Goal: Task Accomplishment & Management: Manage account settings

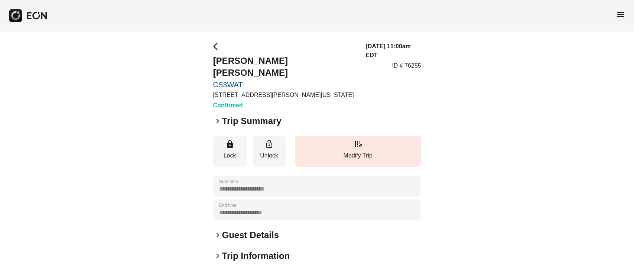
click at [248, 229] on h2 "Guest Details" at bounding box center [250, 235] width 57 height 12
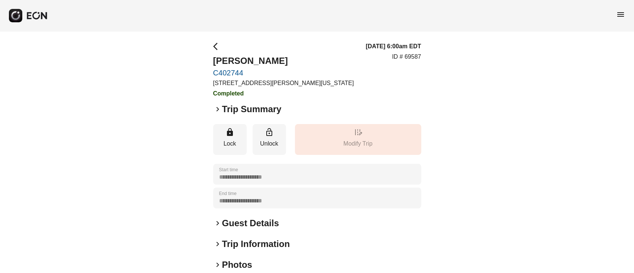
click at [622, 14] on span "menu" at bounding box center [620, 14] width 9 height 9
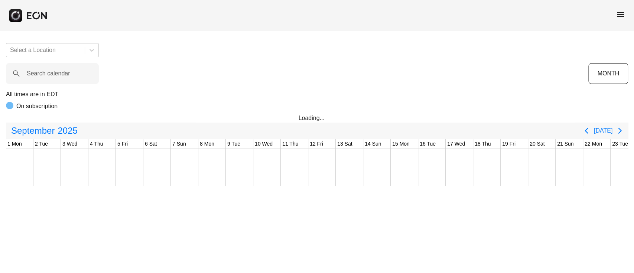
scroll to position [0, 202]
